Goal: Entertainment & Leisure: Consume media (video, audio)

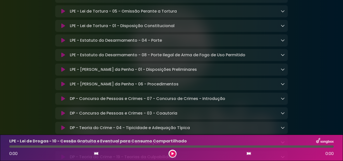
scroll to position [126, 0]
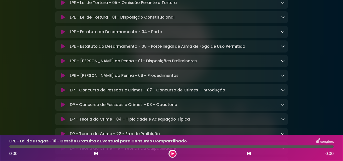
click at [62, 122] on icon at bounding box center [63, 119] width 4 height 5
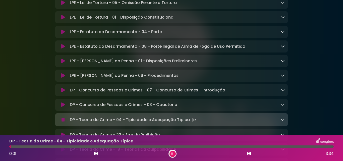
click at [172, 154] on button at bounding box center [173, 154] width 6 height 6
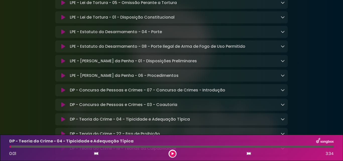
click at [172, 154] on icon at bounding box center [173, 153] width 2 height 3
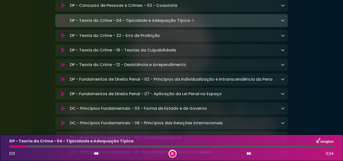
scroll to position [226, 0]
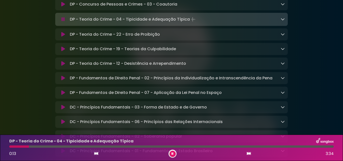
click at [282, 21] on icon at bounding box center [283, 19] width 4 height 4
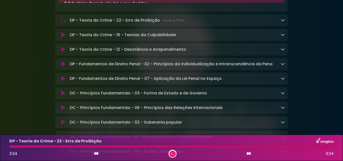
scroll to position [301, 0]
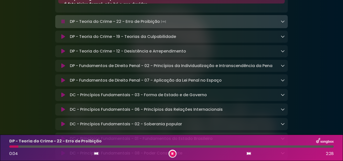
click at [173, 155] on icon at bounding box center [172, 153] width 3 height 3
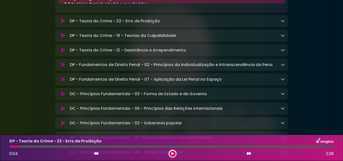
click at [171, 151] on button at bounding box center [173, 154] width 6 height 6
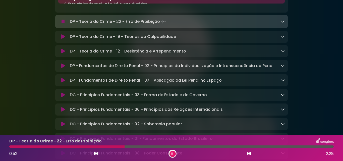
click at [283, 23] on icon at bounding box center [283, 21] width 4 height 4
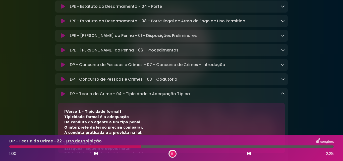
scroll to position [151, 0]
click at [283, 96] on icon at bounding box center [283, 94] width 4 height 4
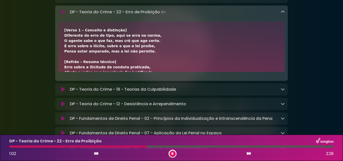
scroll to position [251, 0]
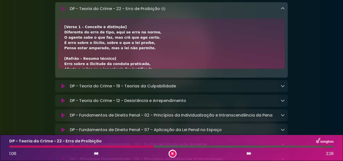
drag, startPoint x: 65, startPoint y: 28, endPoint x: 117, endPoint y: 54, distance: 57.5
click at [117, 54] on div "[Verso 1 – Conceito e distinção] Diferente do erro de tipo, aqui se erra na nor…" at bounding box center [171, 111] width 215 height 174
drag, startPoint x: 309, startPoint y: 50, endPoint x: 311, endPoint y: 64, distance: 14.2
click at [311, 64] on div "Aniversário Grupo SOU Grupo Sou" at bounding box center [171, 125] width 287 height 740
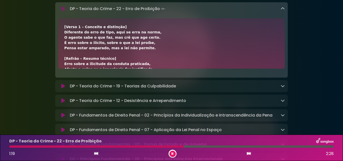
click at [313, 86] on div "Aniversário Grupo SOU Grupo Sou" at bounding box center [171, 125] width 287 height 740
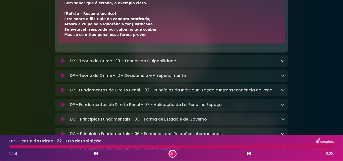
scroll to position [276, 0]
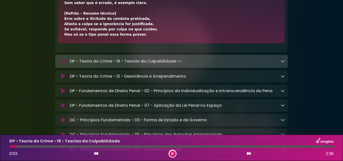
click at [172, 155] on button at bounding box center [173, 154] width 6 height 6
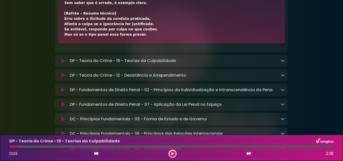
click at [172, 155] on button at bounding box center [173, 154] width 6 height 6
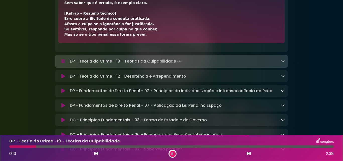
click at [283, 63] on icon at bounding box center [283, 61] width 4 height 4
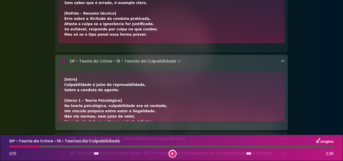
drag, startPoint x: 343, startPoint y: 56, endPoint x: 339, endPoint y: 77, distance: 21.5
click at [339, 77] on div "Aniversário Grupo SOU Grupo Sou" at bounding box center [171, 131] width 343 height 802
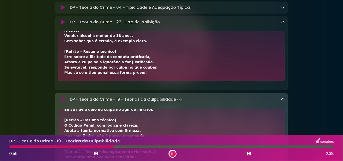
scroll to position [226, 0]
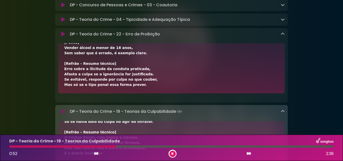
click at [282, 36] on icon at bounding box center [283, 34] width 4 height 4
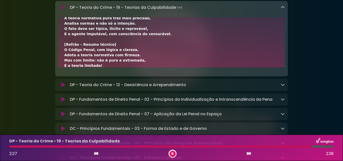
scroll to position [168, 0]
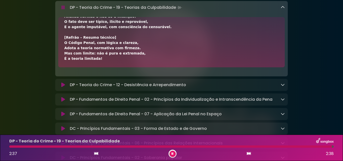
click at [284, 9] on icon at bounding box center [283, 7] width 4 height 4
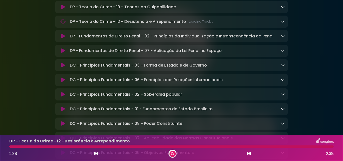
click at [284, 23] on icon at bounding box center [283, 21] width 4 height 4
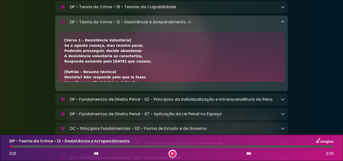
click at [173, 155] on icon at bounding box center [172, 153] width 2 height 3
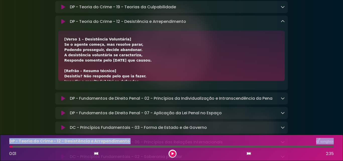
drag, startPoint x: 13, startPoint y: 146, endPoint x: 8, endPoint y: 144, distance: 4.8
click at [9, 145] on div "DP - Teoria do Crime - 12 - Desistência e Arrependimento 0:01 2:35" at bounding box center [171, 148] width 331 height 20
click at [173, 152] on icon at bounding box center [172, 153] width 3 height 3
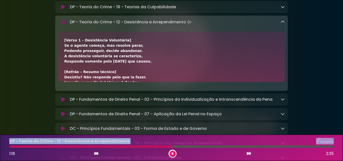
click at [172, 154] on icon at bounding box center [172, 154] width 3 height 4
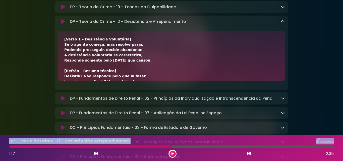
click at [170, 147] on div at bounding box center [90, 147] width 163 height 2
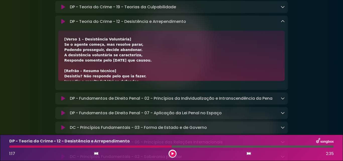
click at [173, 155] on icon at bounding box center [172, 154] width 3 height 4
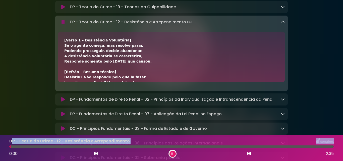
drag, startPoint x: 170, startPoint y: 147, endPoint x: 11, endPoint y: 141, distance: 158.5
click at [11, 141] on div "DP - Teoria do Crime - 12 - Desistência e Arrependimento 0:00 2:35" at bounding box center [171, 148] width 331 height 20
click at [284, 24] on icon at bounding box center [283, 22] width 4 height 4
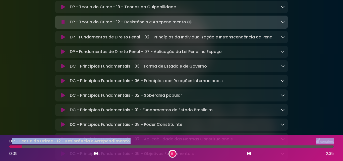
click at [284, 24] on icon at bounding box center [283, 22] width 4 height 4
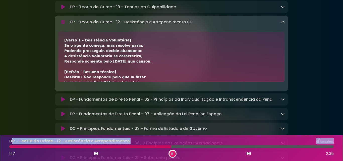
click at [172, 154] on icon at bounding box center [173, 154] width 4 height 4
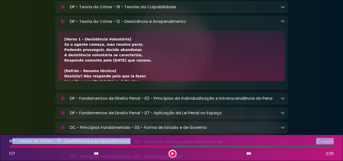
click at [172, 153] on icon at bounding box center [172, 154] width 3 height 4
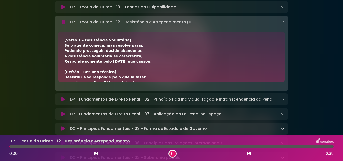
click at [5, 144] on div "DP - Teoria do Crime - 12 - Desistência e Arrependimento 0:00 2:35" at bounding box center [171, 148] width 343 height 26
click at [173, 151] on button at bounding box center [173, 154] width 6 height 6
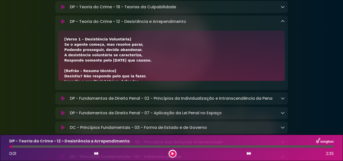
click at [173, 153] on icon at bounding box center [172, 154] width 3 height 4
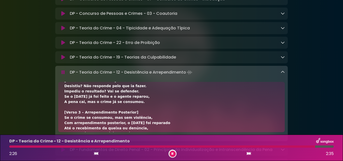
scroll to position [121, 0]
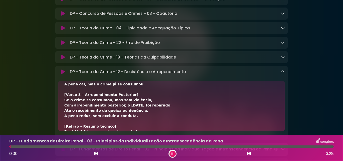
click at [172, 152] on icon at bounding box center [172, 154] width 3 height 4
click at [174, 156] on button at bounding box center [173, 154] width 6 height 6
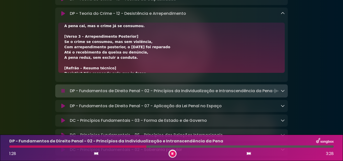
scroll to position [267, 0]
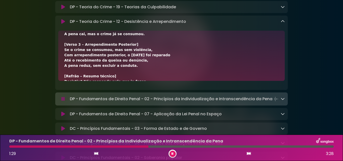
click at [283, 23] on icon at bounding box center [283, 21] width 4 height 4
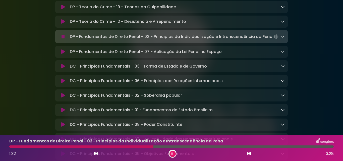
click at [283, 38] on icon at bounding box center [283, 36] width 4 height 4
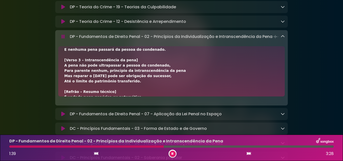
scroll to position [147, 0]
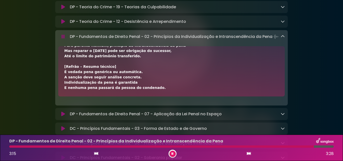
click at [283, 38] on icon at bounding box center [283, 36] width 4 height 4
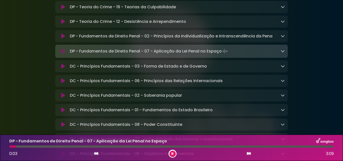
click at [282, 53] on icon at bounding box center [283, 51] width 4 height 4
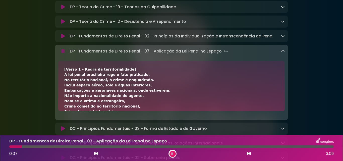
click at [172, 154] on icon at bounding box center [172, 153] width 3 height 3
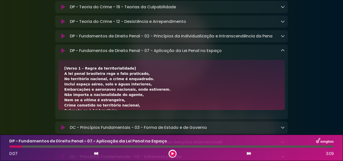
click at [172, 154] on icon at bounding box center [172, 154] width 3 height 4
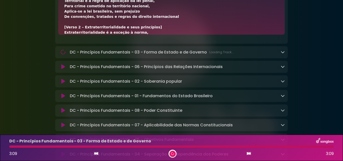
scroll to position [342, 0]
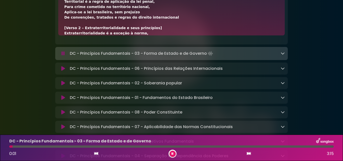
click at [174, 155] on button at bounding box center [173, 154] width 6 height 6
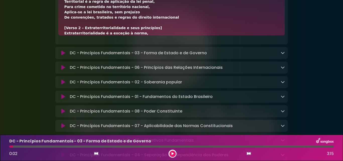
drag, startPoint x: 14, startPoint y: 146, endPoint x: 10, endPoint y: 145, distance: 4.1
click at [10, 145] on div "DC - Princípios Fundamentais - 03 - Forma de Estado e de Governo 0:02 3:15" at bounding box center [171, 148] width 331 height 20
click at [14, 147] on div at bounding box center [171, 147] width 325 height 2
click at [173, 155] on icon at bounding box center [173, 154] width 4 height 4
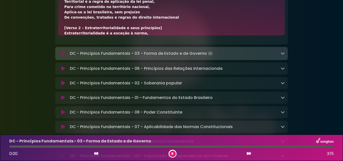
drag, startPoint x: 16, startPoint y: 147, endPoint x: 0, endPoint y: 146, distance: 15.6
click at [0, 146] on div "DC - Princípios Fundamentais - 03 - Forma de Estado e de Governo 0:00 3:15" at bounding box center [171, 148] width 343 height 26
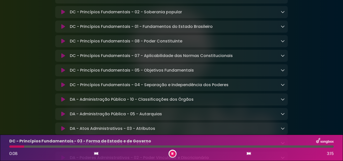
scroll to position [392, 0]
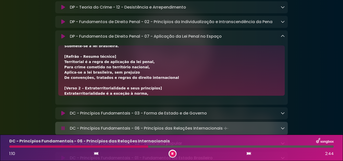
scroll to position [266, 0]
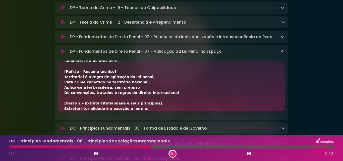
click at [283, 53] on icon at bounding box center [283, 51] width 4 height 4
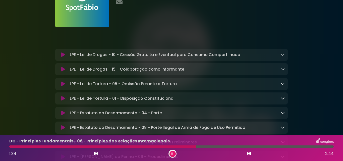
scroll to position [0, 0]
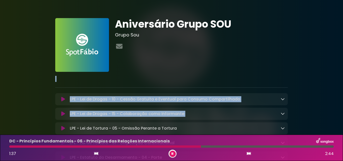
drag, startPoint x: 335, startPoint y: 71, endPoint x: 343, endPoint y: 114, distance: 43.4
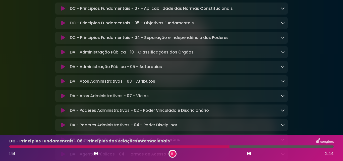
scroll to position [453, 0]
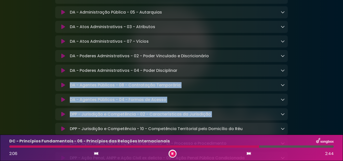
drag, startPoint x: 300, startPoint y: 73, endPoint x: 318, endPoint y: 119, distance: 49.7
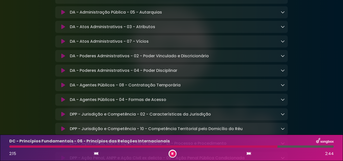
drag, startPoint x: 318, startPoint y: 119, endPoint x: 312, endPoint y: 120, distance: 5.6
drag, startPoint x: 312, startPoint y: 120, endPoint x: 320, endPoint y: 109, distance: 12.9
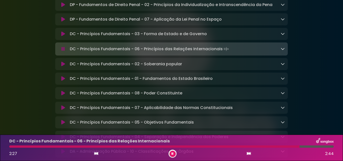
scroll to position [280, 0]
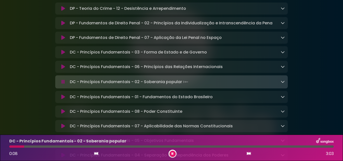
click at [173, 155] on icon at bounding box center [172, 153] width 3 height 3
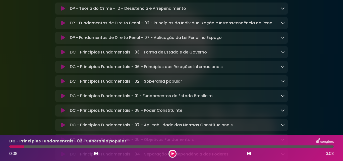
click at [171, 154] on button at bounding box center [173, 154] width 6 height 6
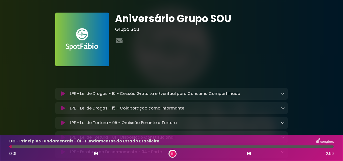
scroll to position [0, 0]
